Goal: Task Accomplishment & Management: Complete application form

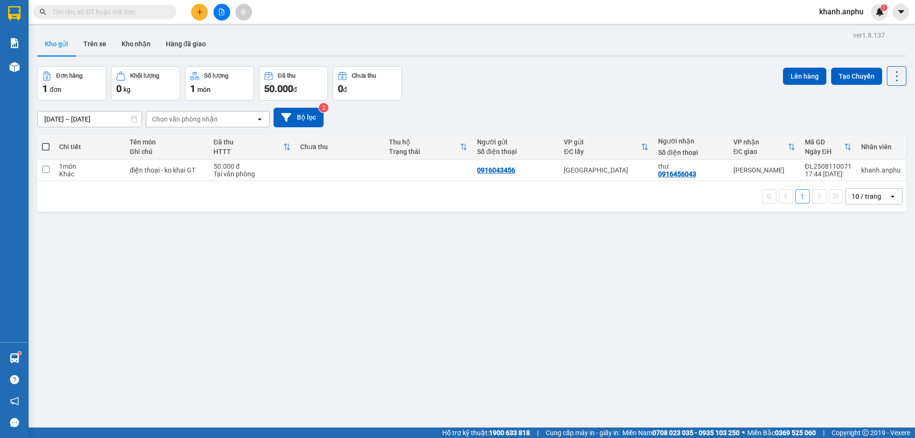
click at [194, 11] on button at bounding box center [199, 12] width 17 height 17
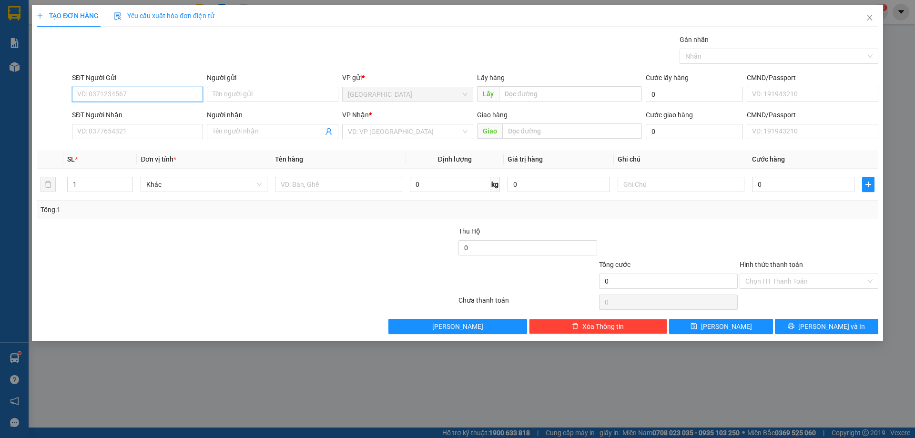
click at [119, 94] on input "SĐT Người Gửi" at bounding box center [137, 94] width 131 height 15
type input "0984300800"
click at [119, 129] on input "SĐT Người Nhận" at bounding box center [137, 131] width 131 height 15
click at [240, 93] on input "Người gửi" at bounding box center [272, 94] width 131 height 15
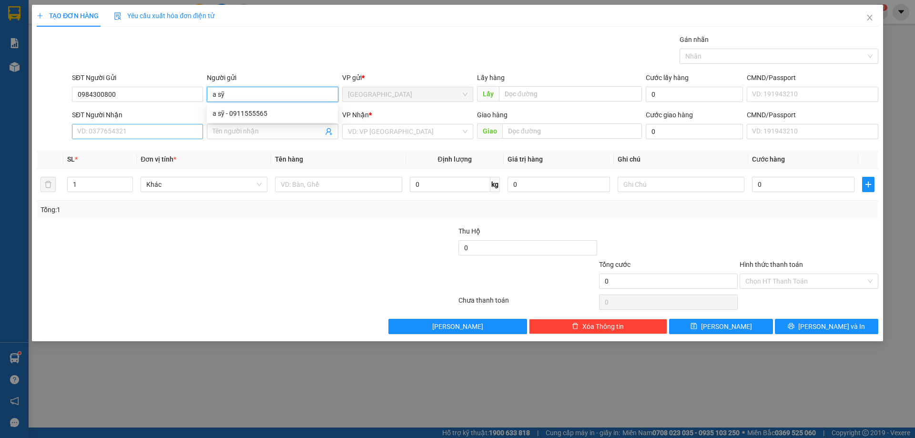
type input "a sỹ"
click at [124, 133] on input "SĐT Người Nhận" at bounding box center [137, 131] width 131 height 15
click at [326, 179] on div at bounding box center [338, 184] width 127 height 19
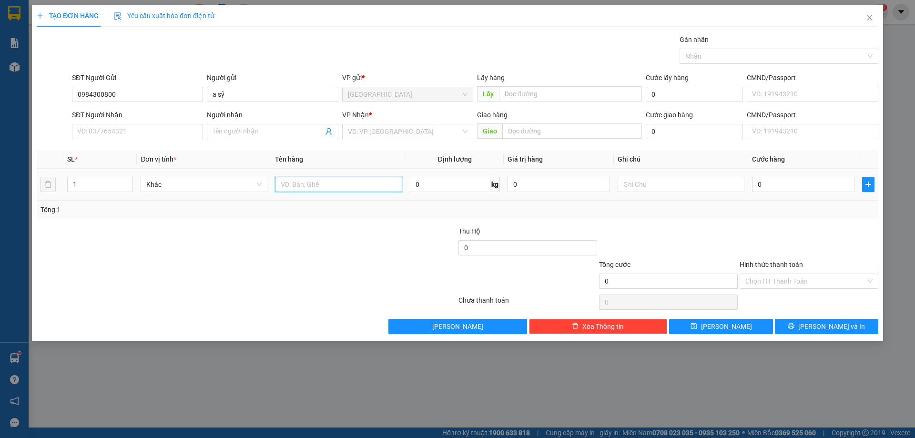
click at [324, 184] on input "text" at bounding box center [338, 184] width 127 height 15
type input "giỏ sách"
click at [135, 131] on input "SĐT Người Nhận" at bounding box center [137, 131] width 131 height 15
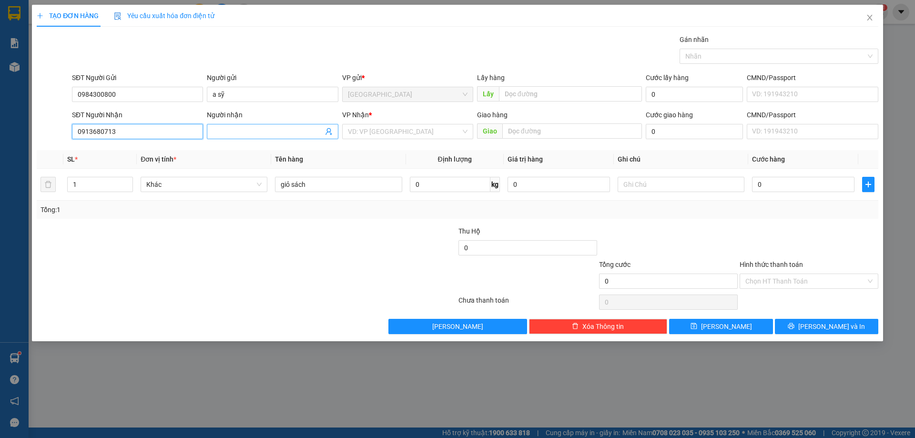
type input "0913680713"
click at [248, 126] on input "Người nhận" at bounding box center [268, 131] width 110 height 10
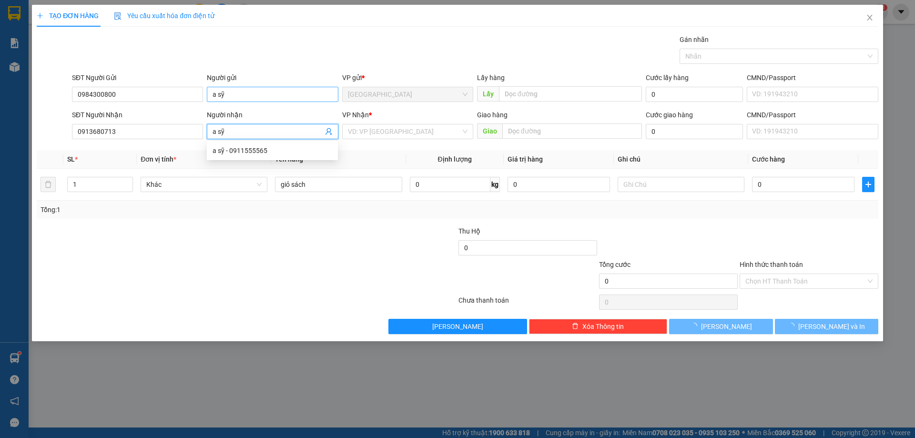
type input "a sỹ"
click at [240, 94] on input "a sỹ" at bounding box center [272, 94] width 131 height 15
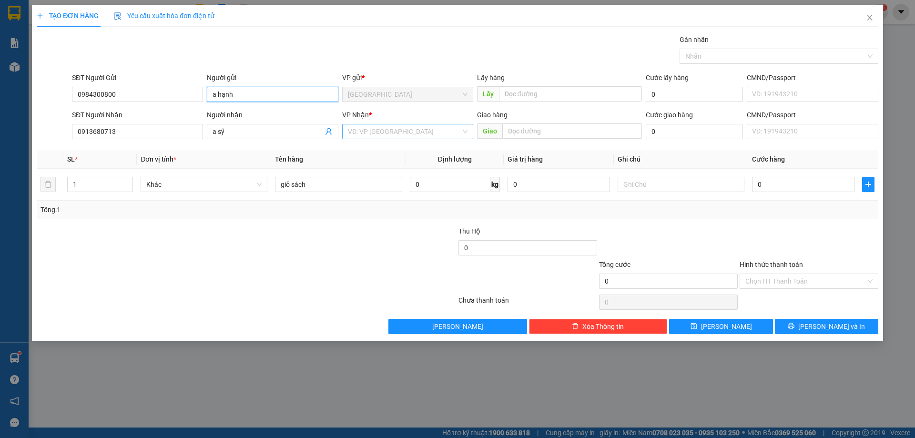
type input "a hạnh"
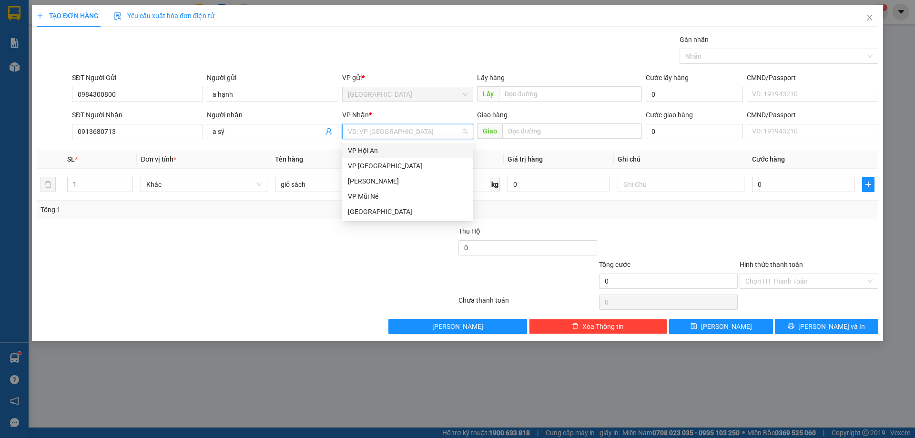
click at [386, 131] on input "search" at bounding box center [404, 131] width 113 height 14
click at [380, 182] on div "[PERSON_NAME]" at bounding box center [408, 181] width 120 height 10
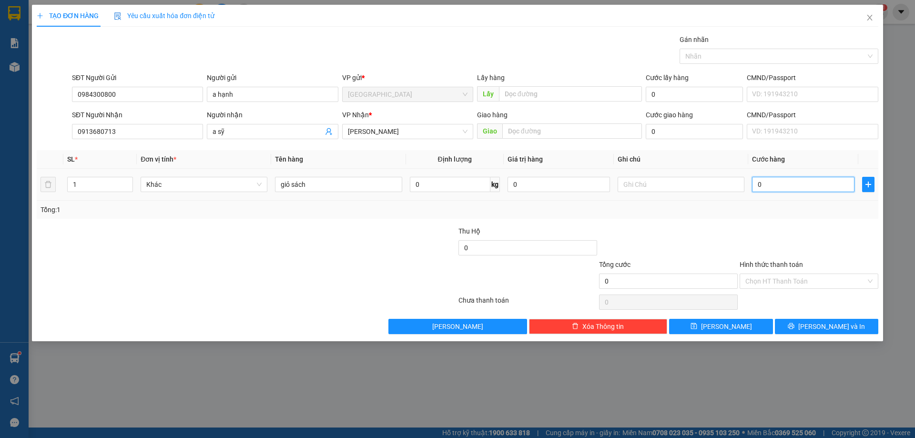
drag, startPoint x: 758, startPoint y: 185, endPoint x: 887, endPoint y: 198, distance: 130.3
click at [758, 185] on input "0" at bounding box center [803, 184] width 103 height 15
type input "4"
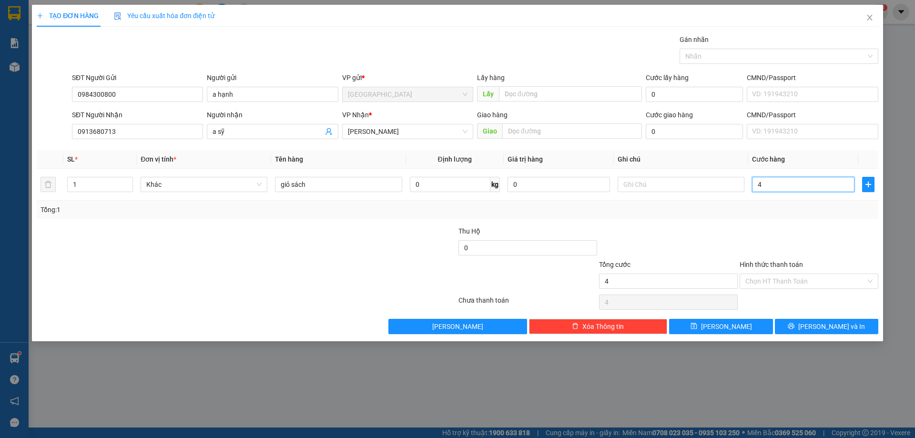
type input "40"
type input "40.000"
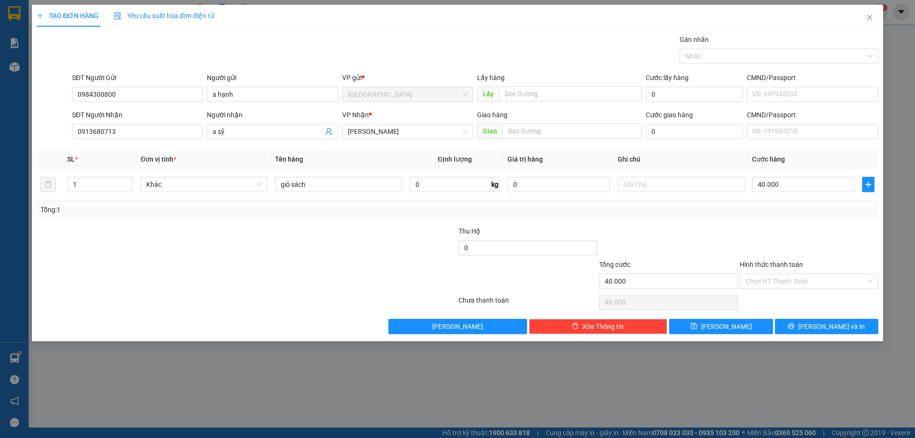
click at [823, 214] on div "Tổng: 1" at bounding box center [458, 210] width 834 height 10
drag, startPoint x: 782, startPoint y: 277, endPoint x: 783, endPoint y: 287, distance: 10.1
click at [783, 275] on input "Hình thức thanh toán" at bounding box center [806, 281] width 121 height 14
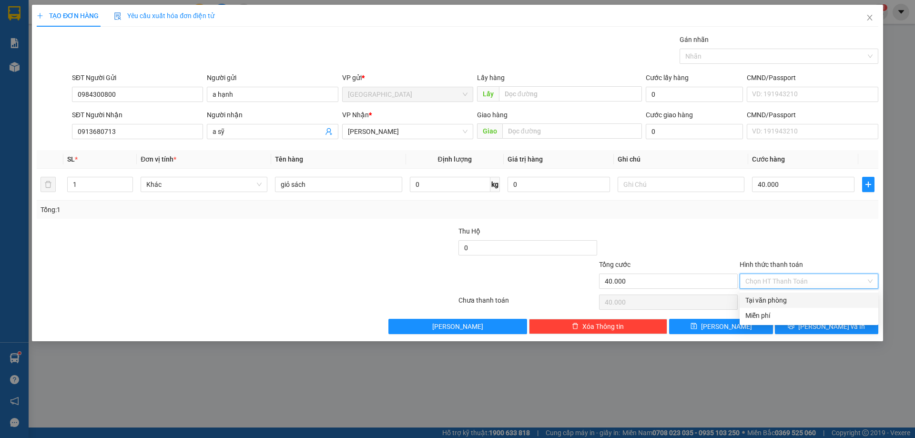
click at [777, 300] on div "Tại văn phòng" at bounding box center [809, 300] width 127 height 10
type input "0"
click at [795, 328] on icon "printer" at bounding box center [791, 326] width 7 height 7
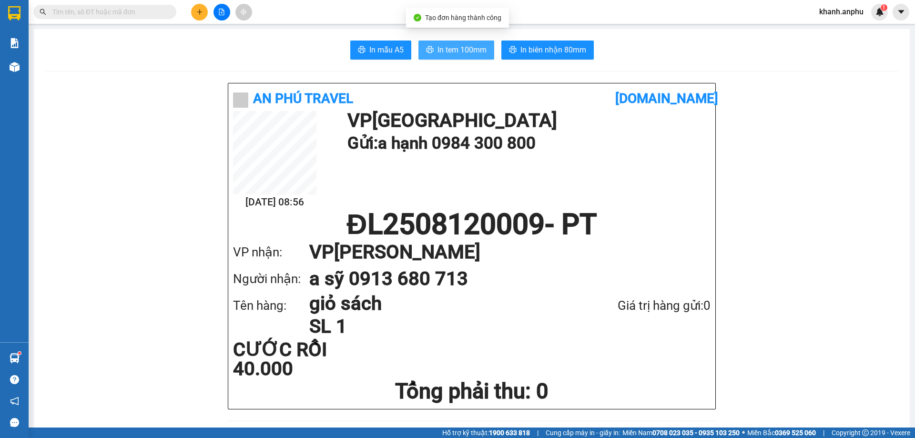
click at [440, 48] on span "In tem 100mm" at bounding box center [462, 50] width 49 height 12
click at [433, 41] on button "In tem 100mm" at bounding box center [457, 50] width 76 height 19
